Goal: Task Accomplishment & Management: Use online tool/utility

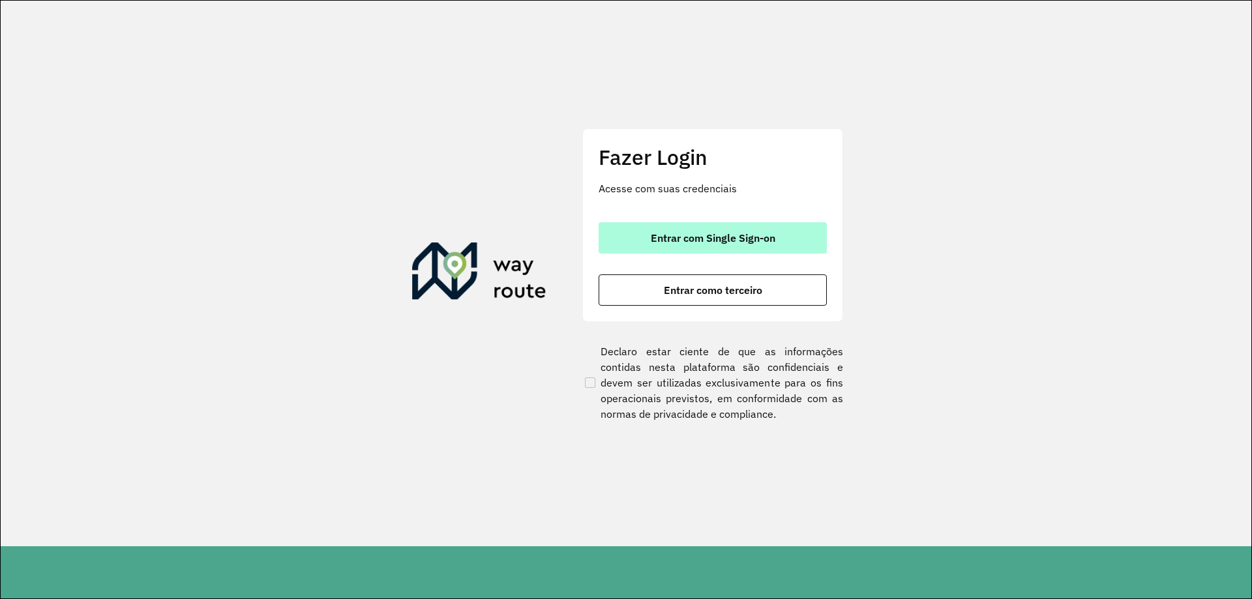
click at [695, 242] on span "Entrar com Single Sign-on" at bounding box center [713, 238] width 125 height 10
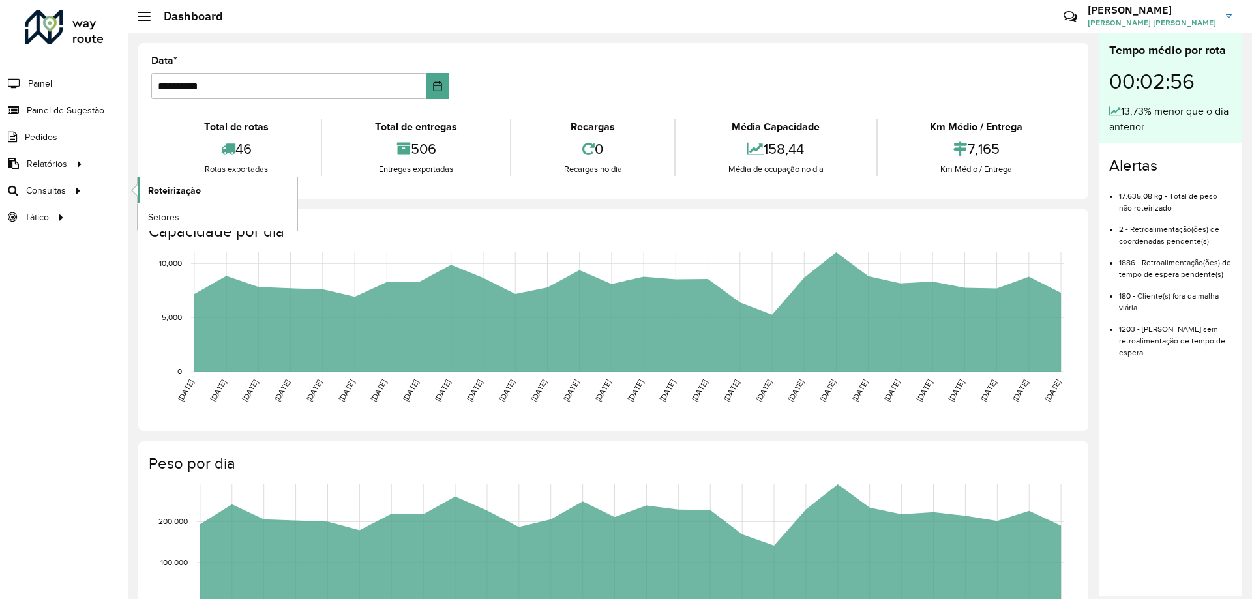
click at [155, 191] on span "Roteirização" at bounding box center [174, 191] width 53 height 14
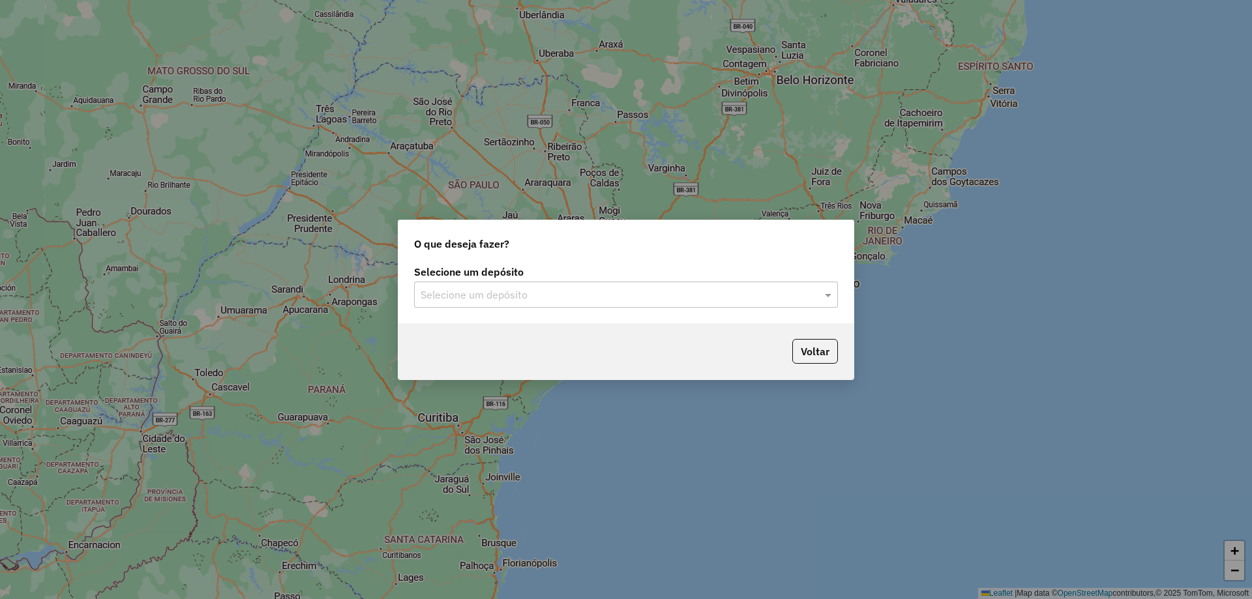
click at [473, 292] on input "text" at bounding box center [613, 296] width 385 height 16
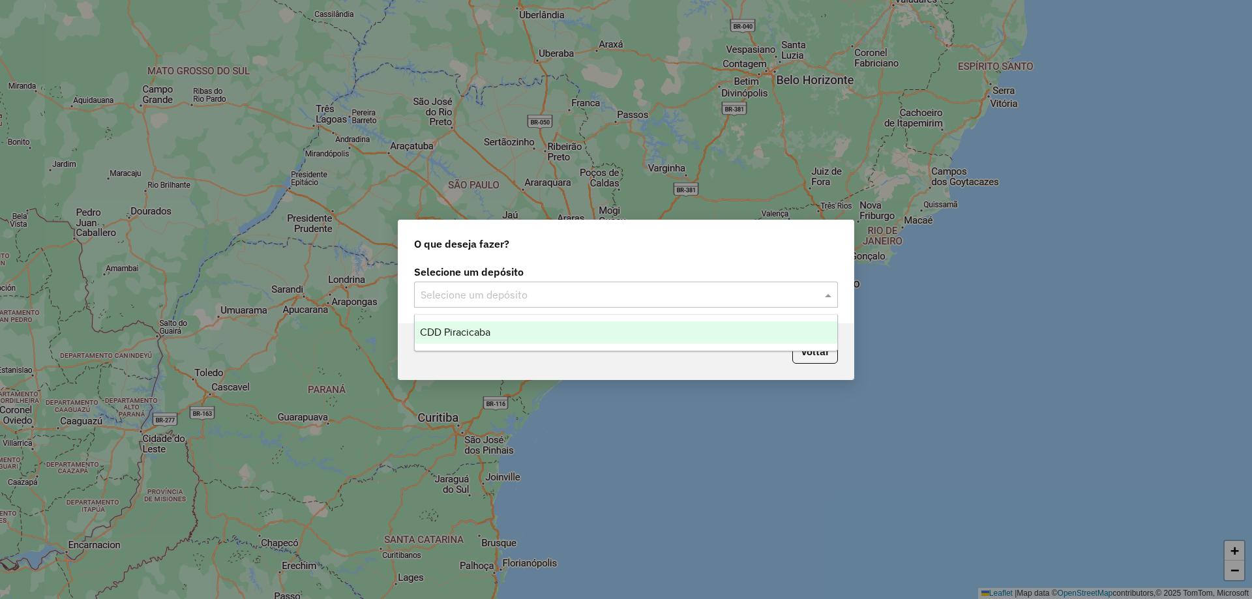
click at [449, 327] on span "CDD Piracicaba" at bounding box center [455, 332] width 70 height 11
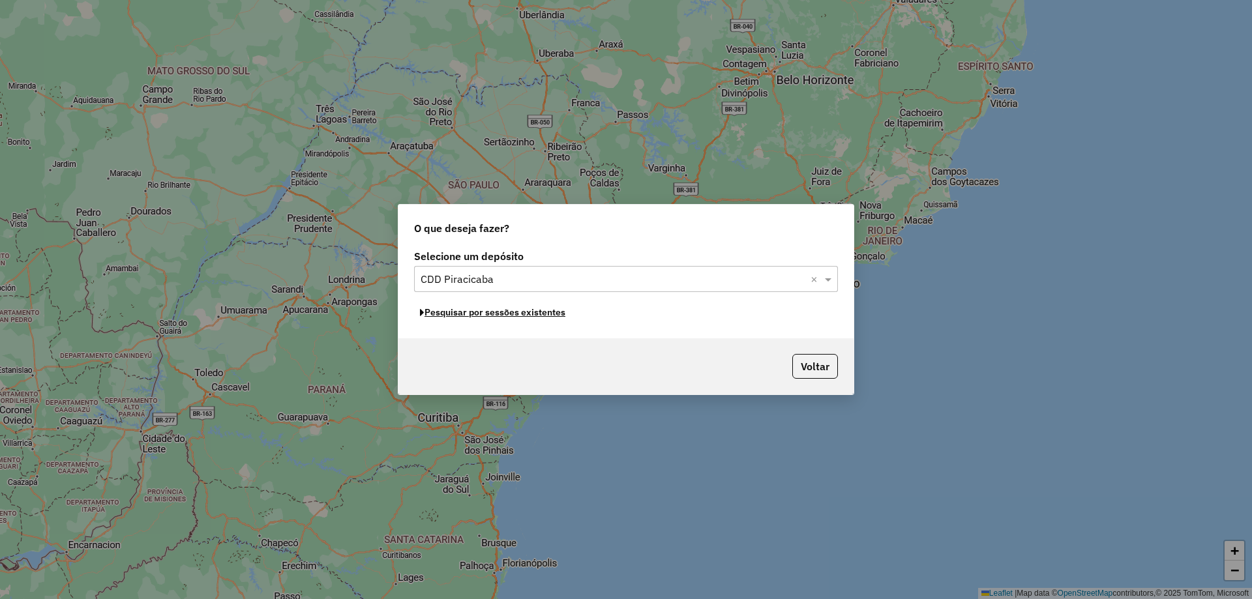
click at [529, 314] on button "Pesquisar por sessões existentes" at bounding box center [492, 313] width 157 height 20
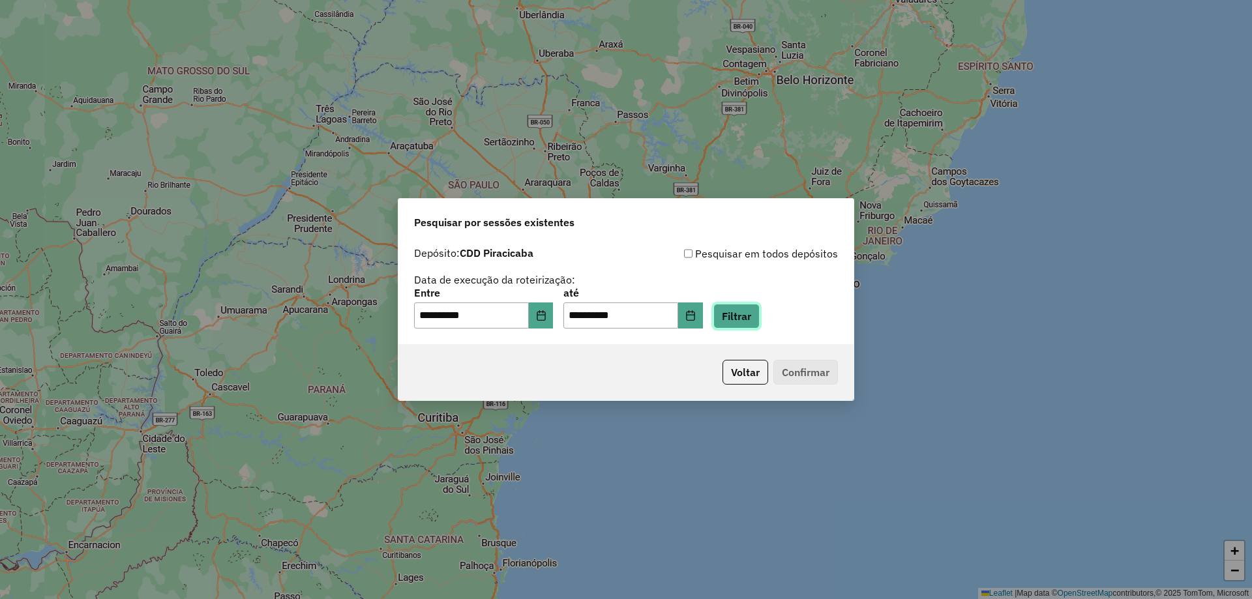
click at [736, 323] on button "Filtrar" at bounding box center [736, 316] width 46 height 25
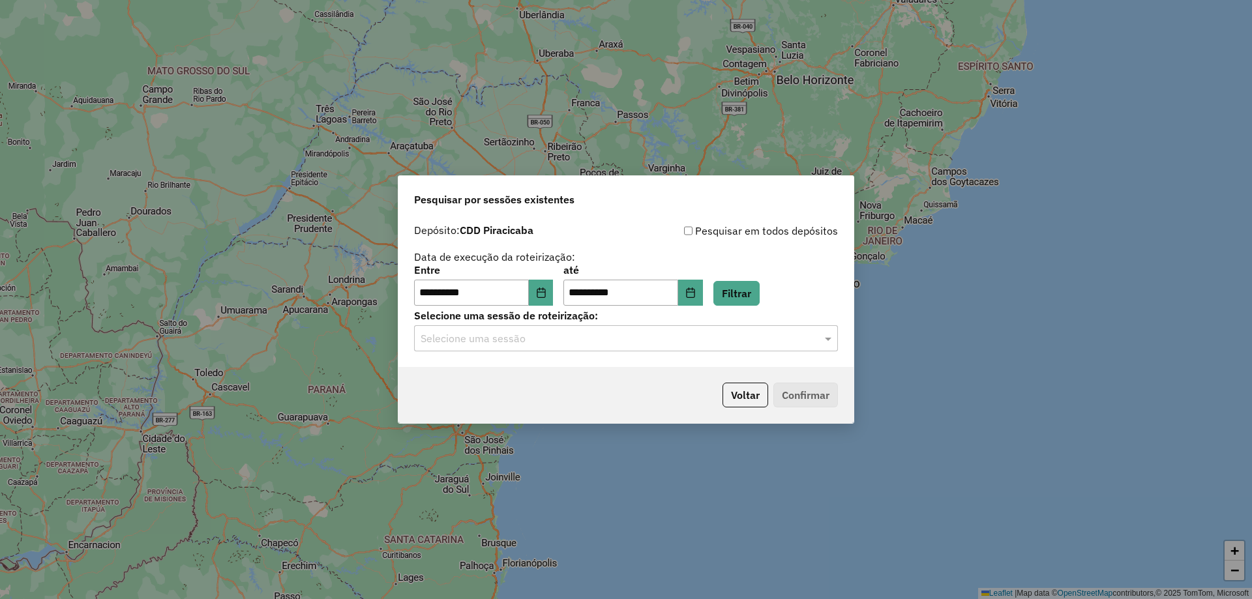
click at [667, 341] on input "text" at bounding box center [613, 339] width 385 height 16
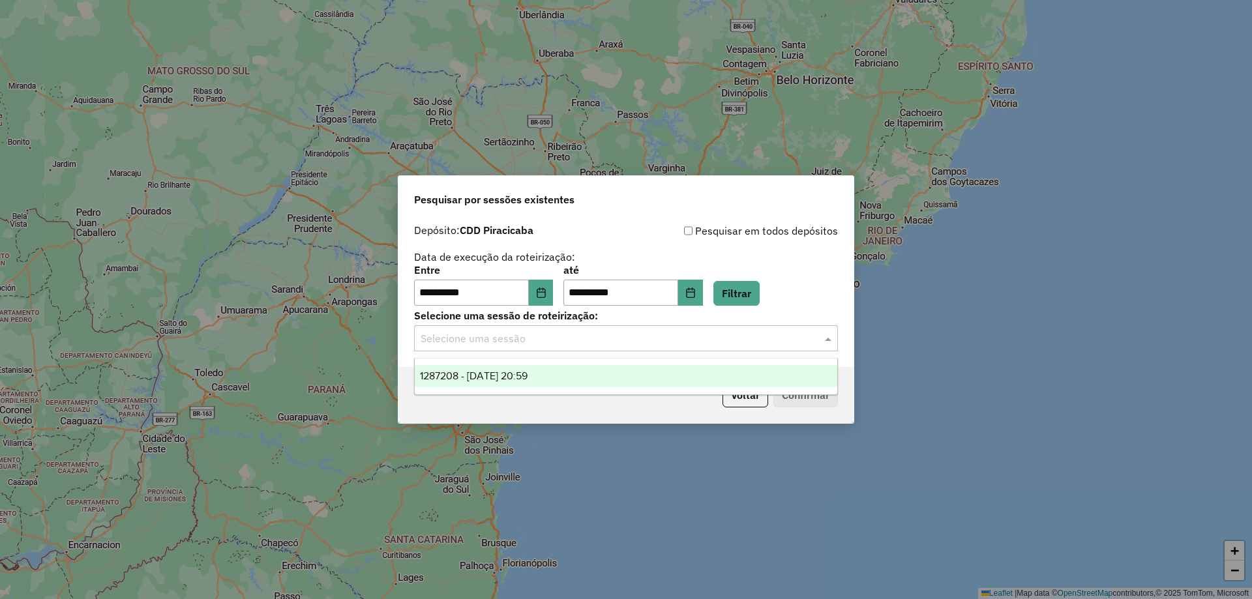
drag, startPoint x: 481, startPoint y: 375, endPoint x: 805, endPoint y: 386, distance: 323.6
click at [482, 375] on span "1287208 - 02/10/2025 20:59" at bounding box center [474, 375] width 108 height 11
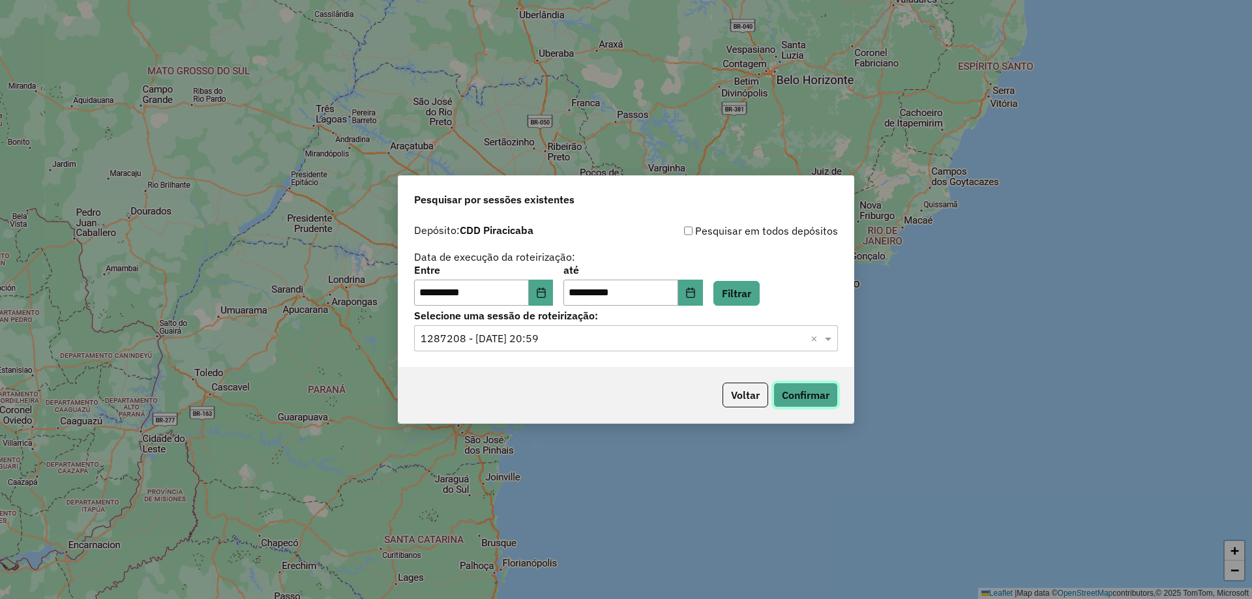
click at [812, 391] on button "Confirmar" at bounding box center [805, 395] width 65 height 25
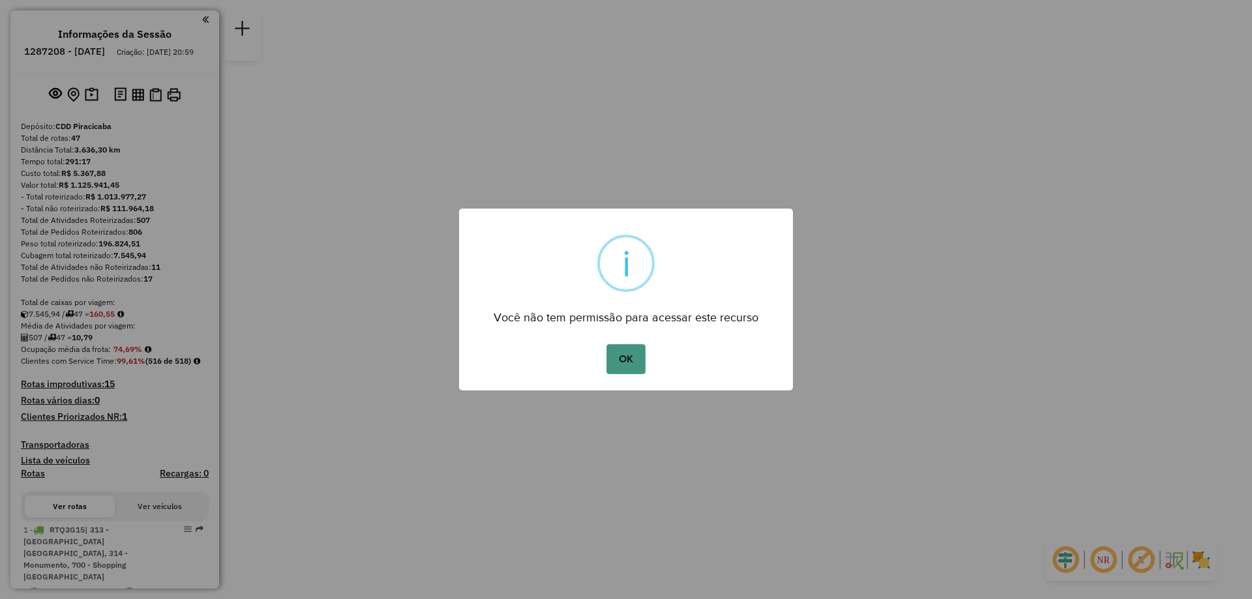
click at [636, 354] on button "OK" at bounding box center [625, 359] width 38 height 30
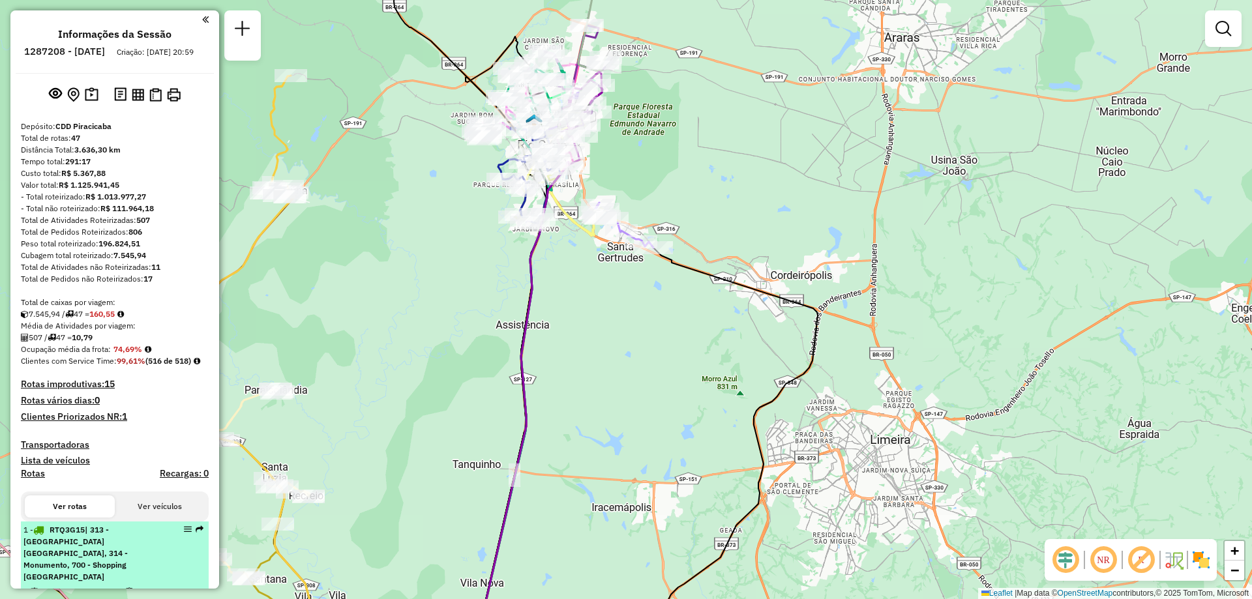
click at [184, 533] on em at bounding box center [188, 530] width 8 height 8
select select "**********"
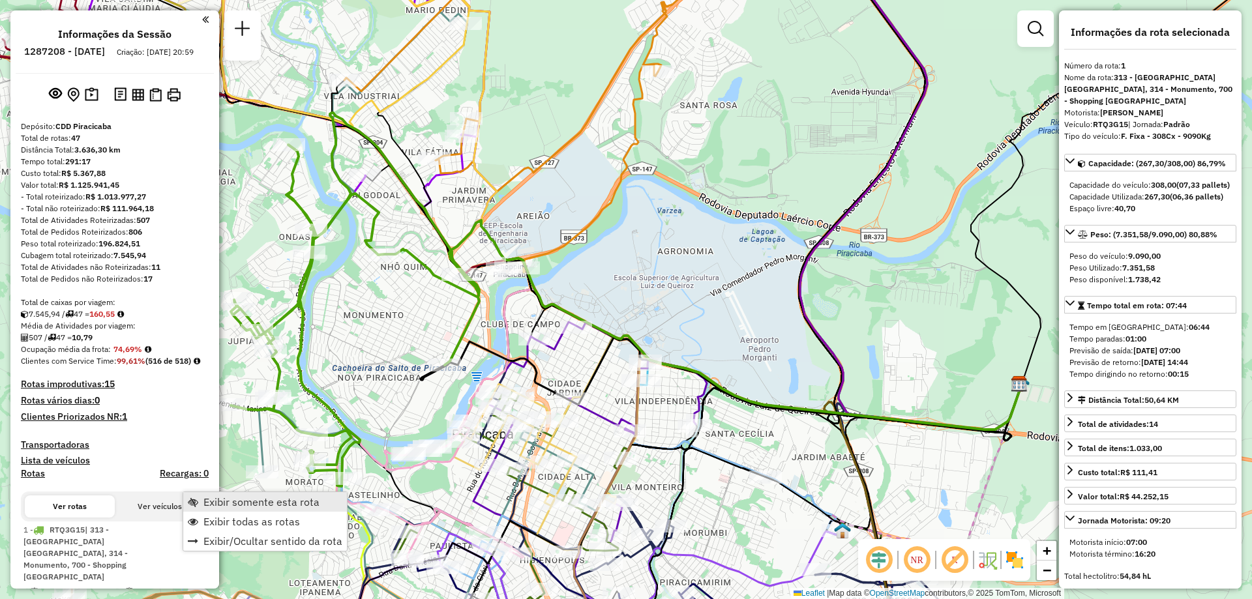
click at [223, 497] on span "Exibir somente esta rota" at bounding box center [261, 502] width 116 height 10
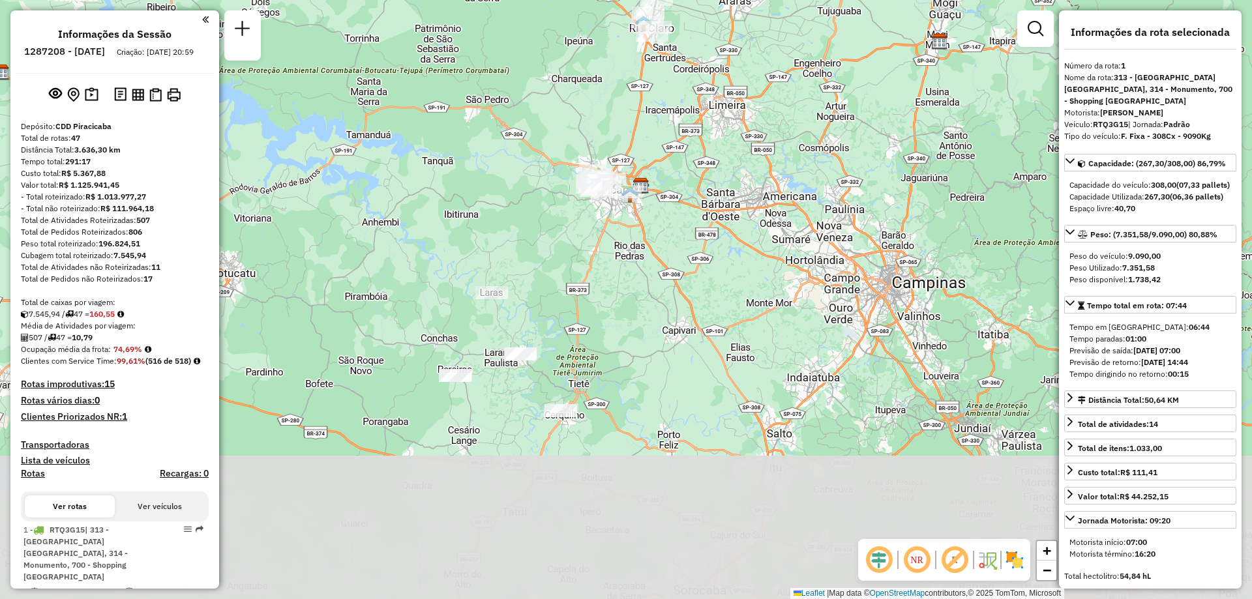
drag, startPoint x: 528, startPoint y: 437, endPoint x: 516, endPoint y: 269, distance: 168.6
click at [516, 269] on div "Janela de atendimento Grade de atendimento Capacidade Transportadoras Veículos …" at bounding box center [626, 299] width 1252 height 599
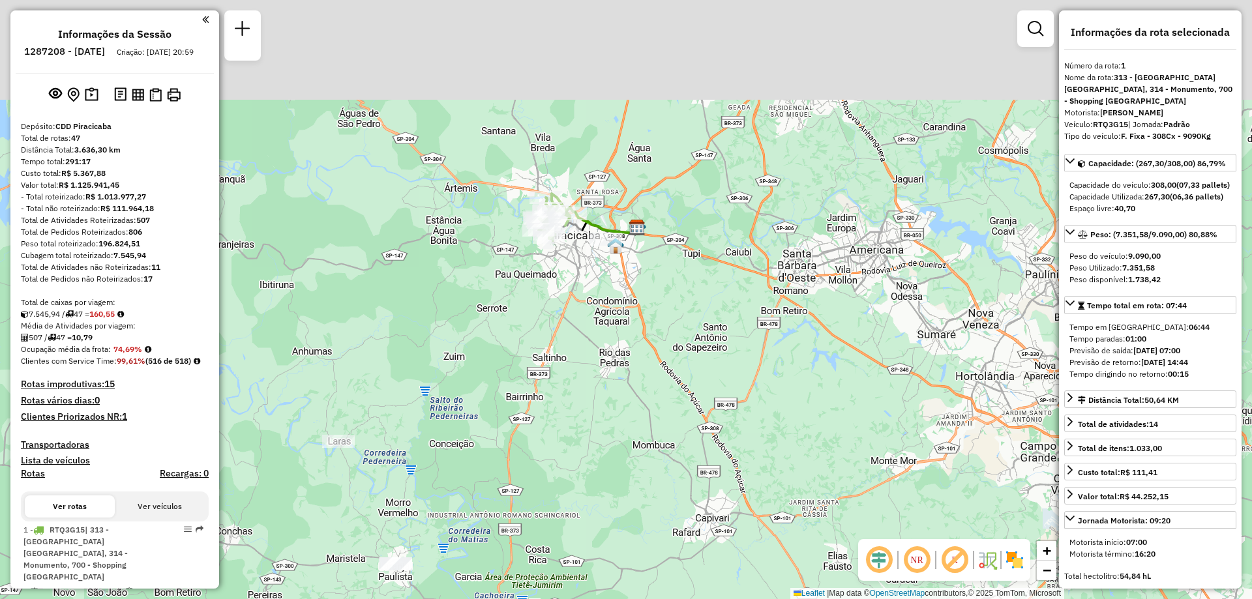
drag, startPoint x: 548, startPoint y: 135, endPoint x: 569, endPoint y: 306, distance: 172.0
click at [569, 306] on div "Janela de atendimento Grade de atendimento Capacidade Transportadoras Veículos …" at bounding box center [626, 299] width 1252 height 599
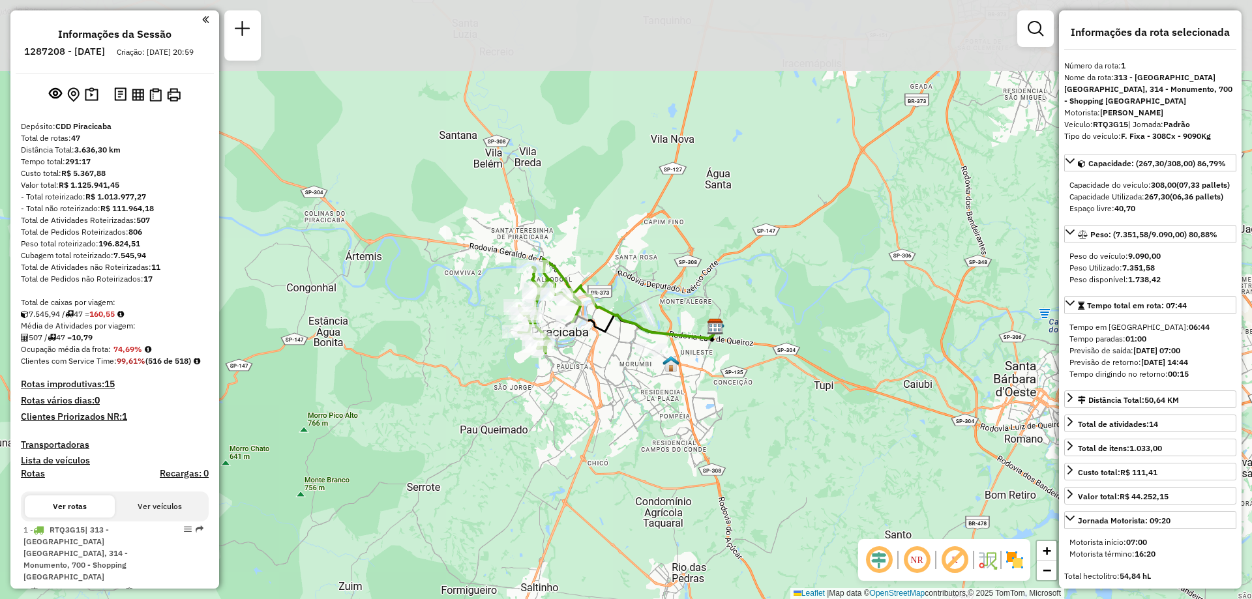
drag, startPoint x: 710, startPoint y: 178, endPoint x: 687, endPoint y: 248, distance: 73.4
click at [687, 248] on div "Janela de atendimento Grade de atendimento Capacidade Transportadoras Veículos …" at bounding box center [626, 299] width 1252 height 599
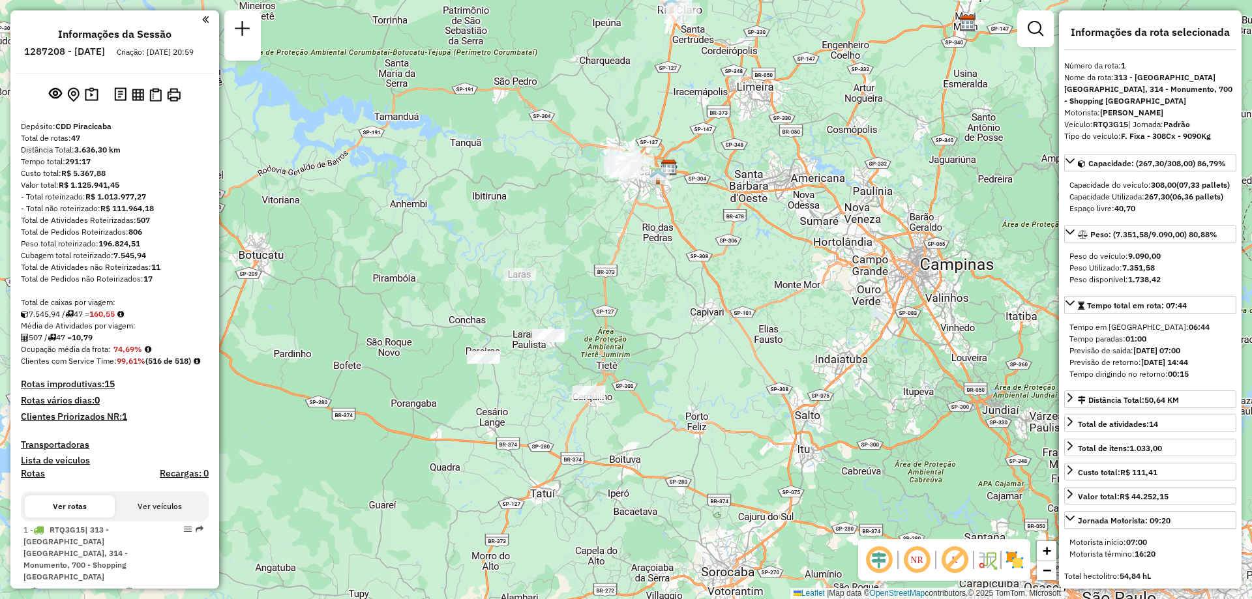
drag, startPoint x: 511, startPoint y: 302, endPoint x: 488, endPoint y: 234, distance: 71.5
click at [488, 234] on div "Janela de atendimento Grade de atendimento Capacidade Transportadoras Veículos …" at bounding box center [626, 299] width 1252 height 599
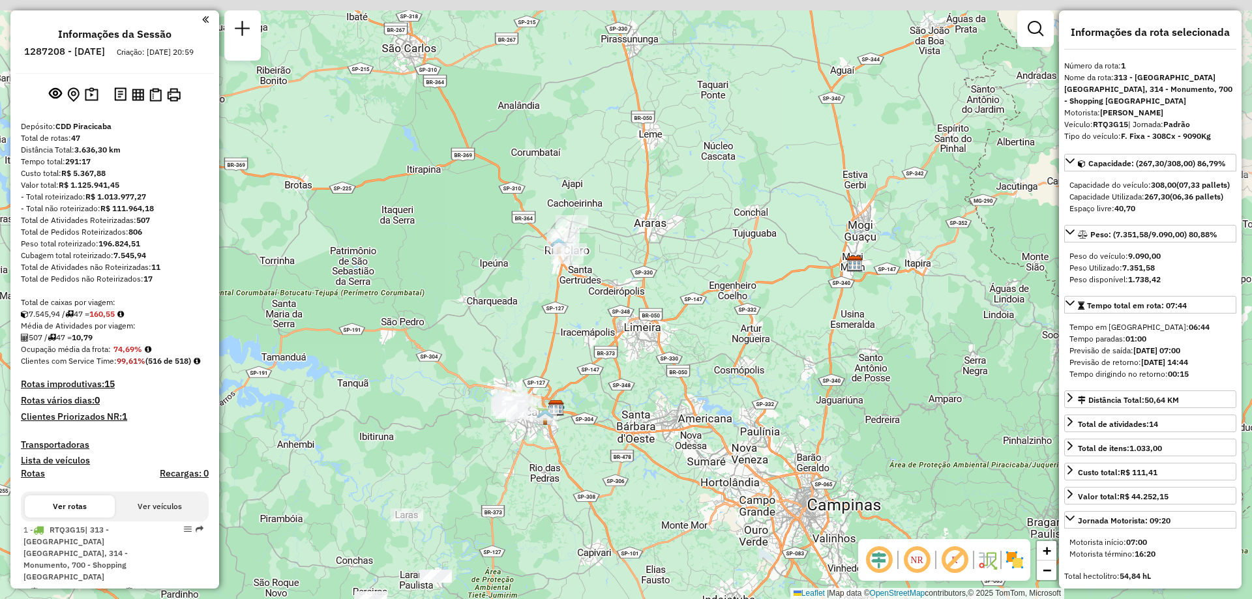
drag, startPoint x: 657, startPoint y: 352, endPoint x: 546, endPoint y: 512, distance: 194.6
click at [555, 536] on div "Janela de atendimento Grade de atendimento Capacidade Transportadoras Veículos …" at bounding box center [626, 299] width 1252 height 599
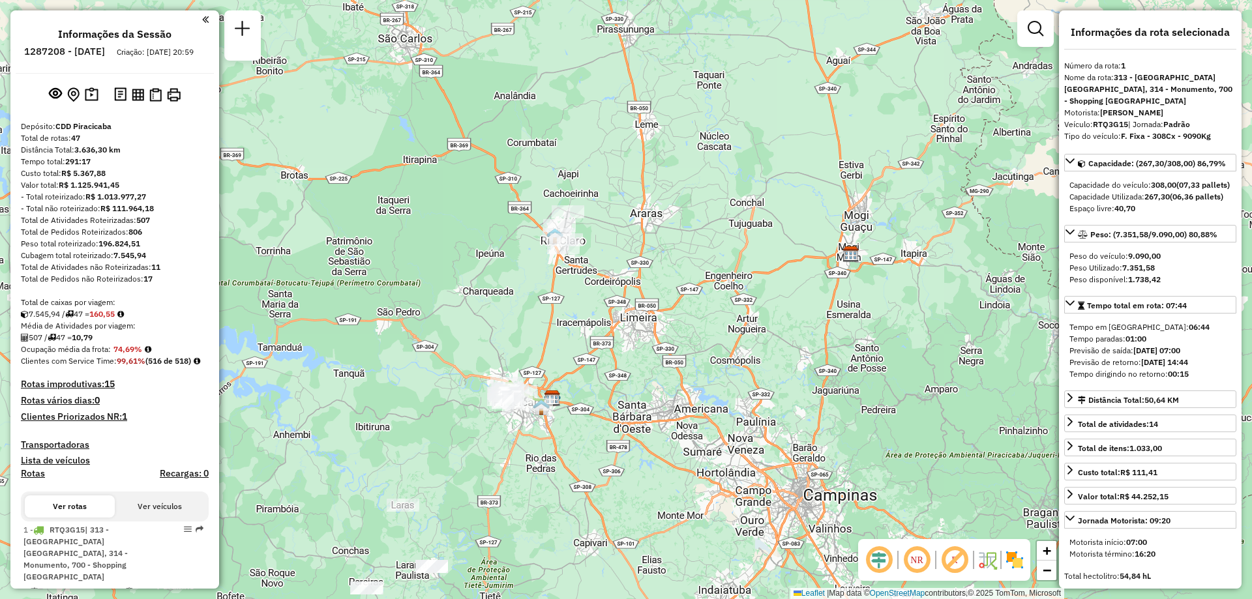
click at [562, 205] on div "Janela de atendimento Grade de atendimento Capacidade Transportadoras Veículos …" at bounding box center [626, 299] width 1252 height 599
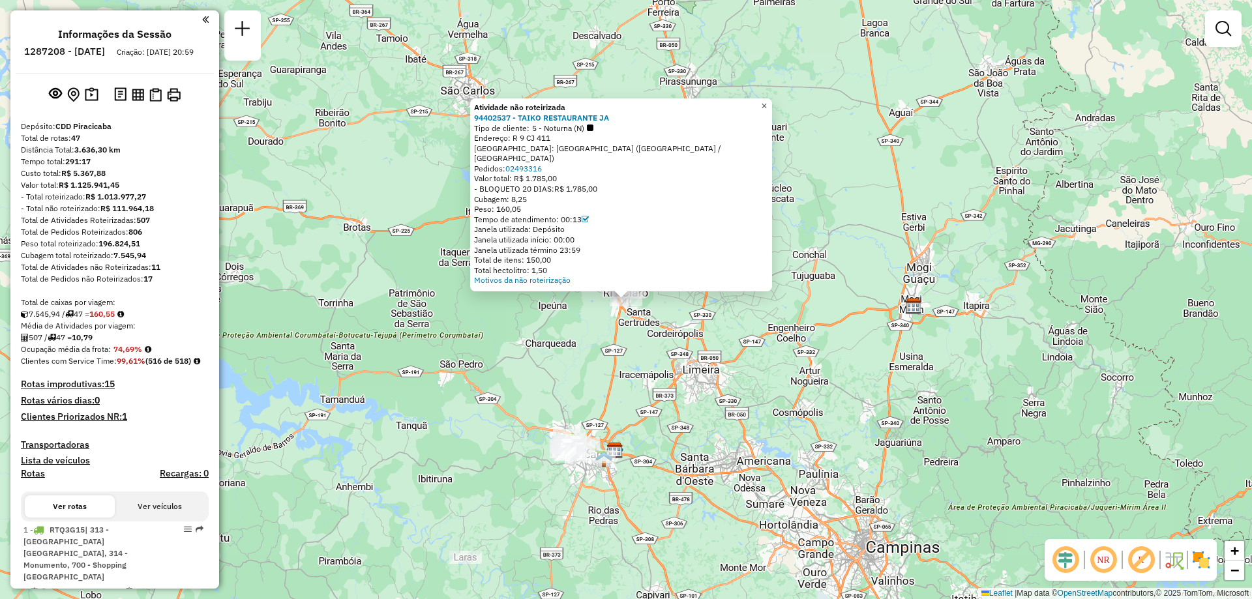
click at [767, 110] on span "×" at bounding box center [764, 105] width 6 height 11
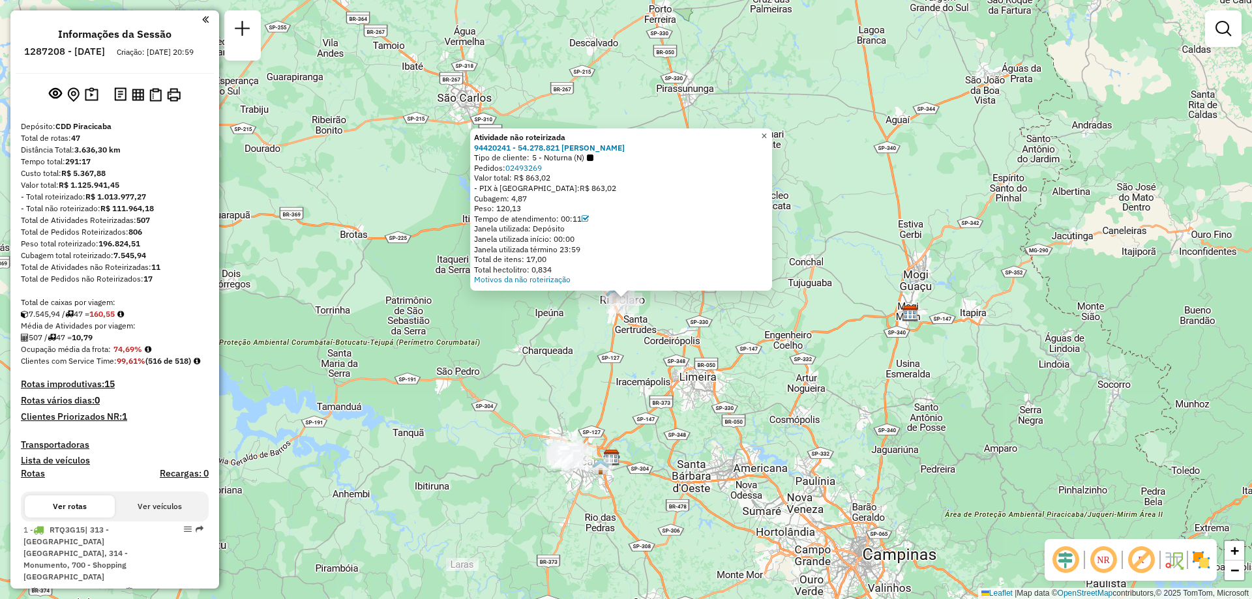
click at [767, 130] on span "×" at bounding box center [764, 135] width 6 height 11
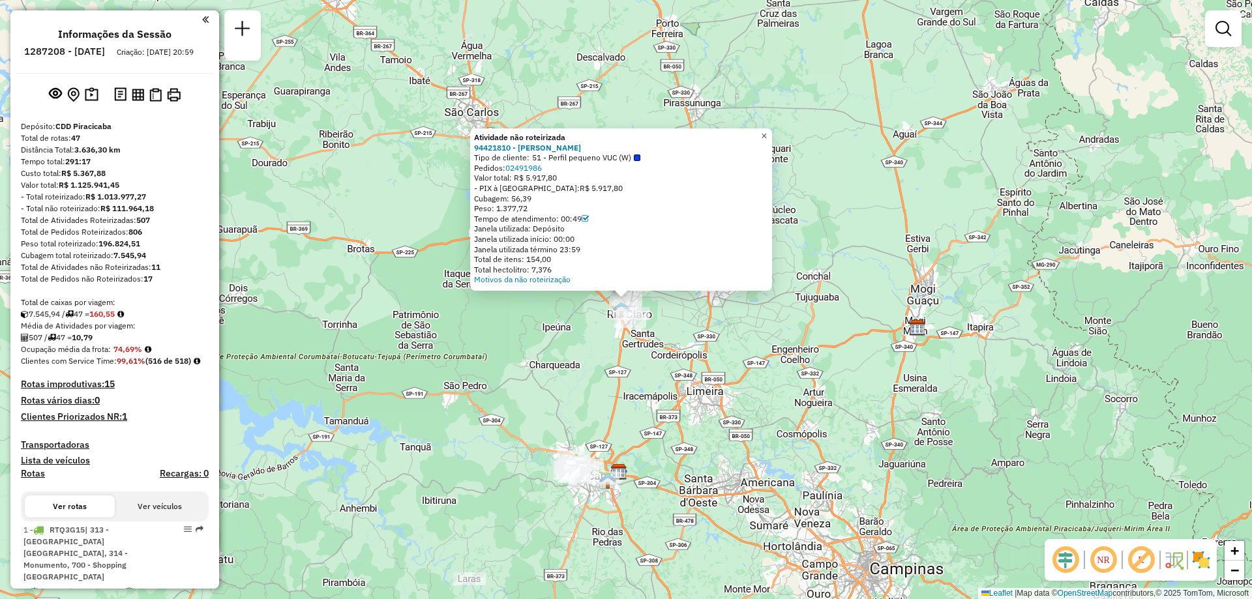
click at [767, 130] on span "×" at bounding box center [764, 135] width 6 height 11
